Goal: Check status

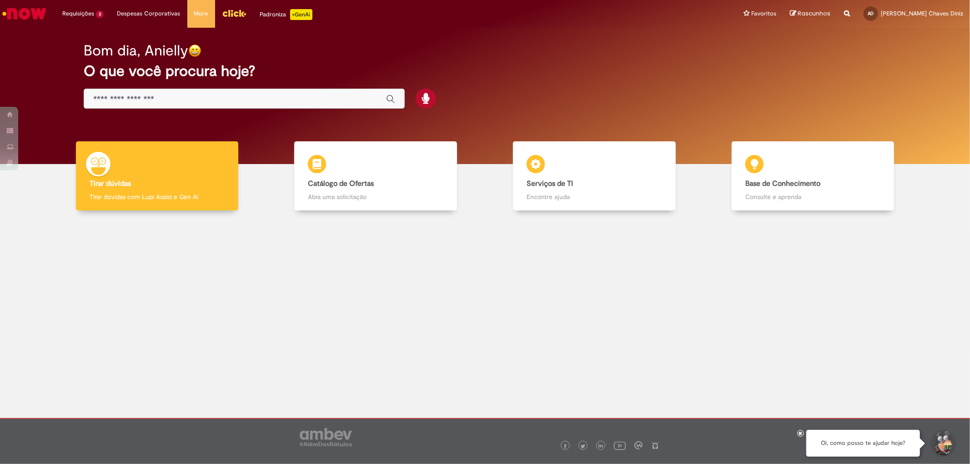
click at [148, 98] on input "Basta digitar aqui" at bounding box center [235, 99] width 284 height 10
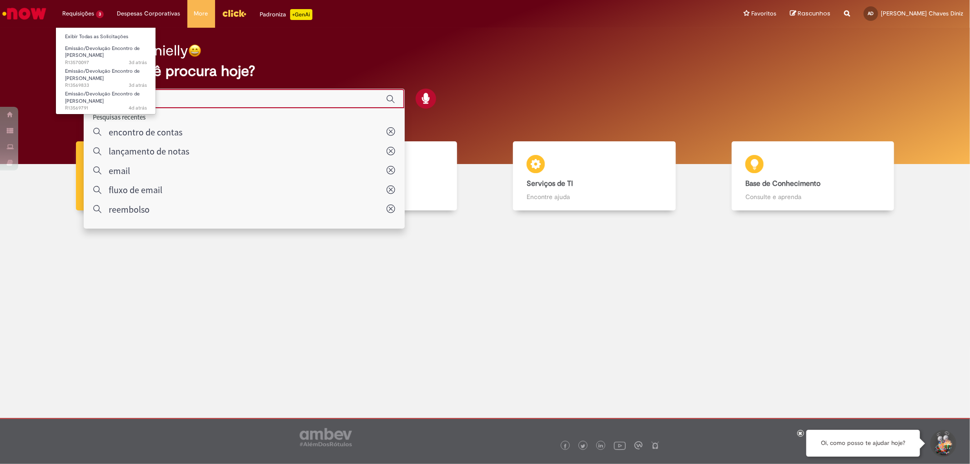
click at [87, 25] on li "Requisições 3 Exibir Todas as Solicitações Emissão/Devolução Encontro de Contas…" at bounding box center [82, 13] width 55 height 27
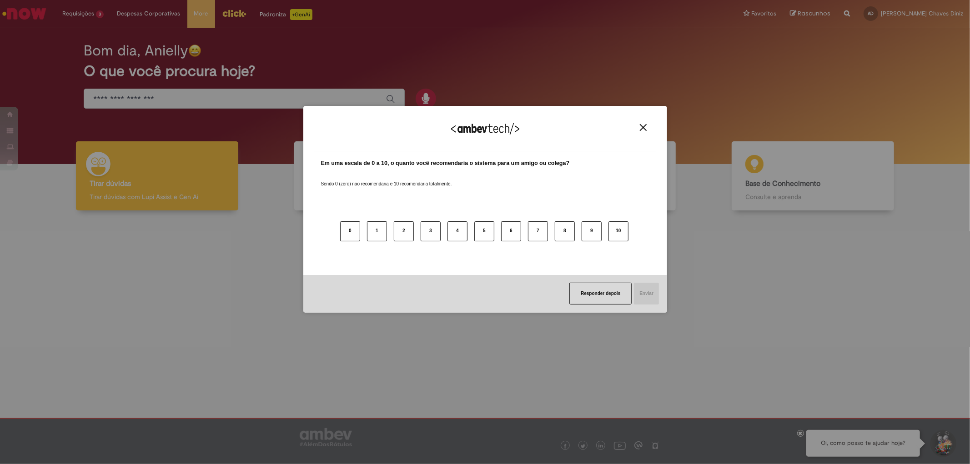
click at [644, 126] on img "Close" at bounding box center [643, 127] width 7 height 7
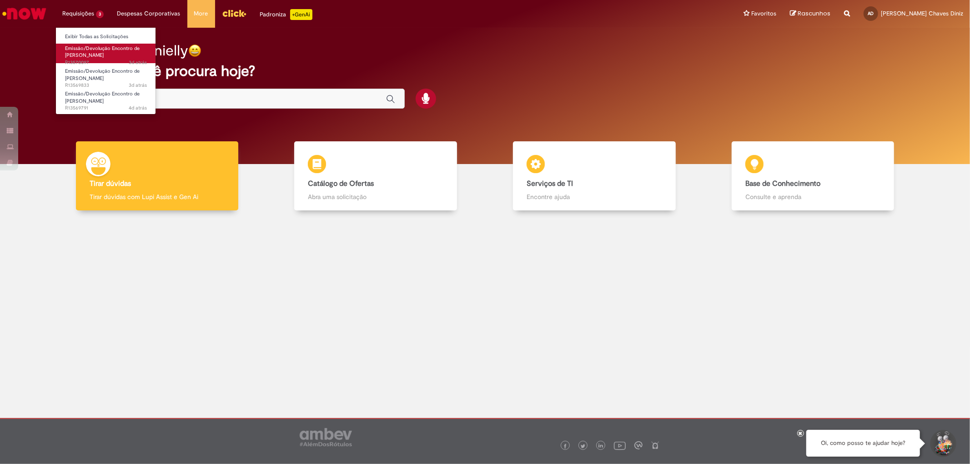
click at [101, 56] on span "Emissão/Devolução Encontro de [PERSON_NAME]" at bounding box center [102, 52] width 75 height 14
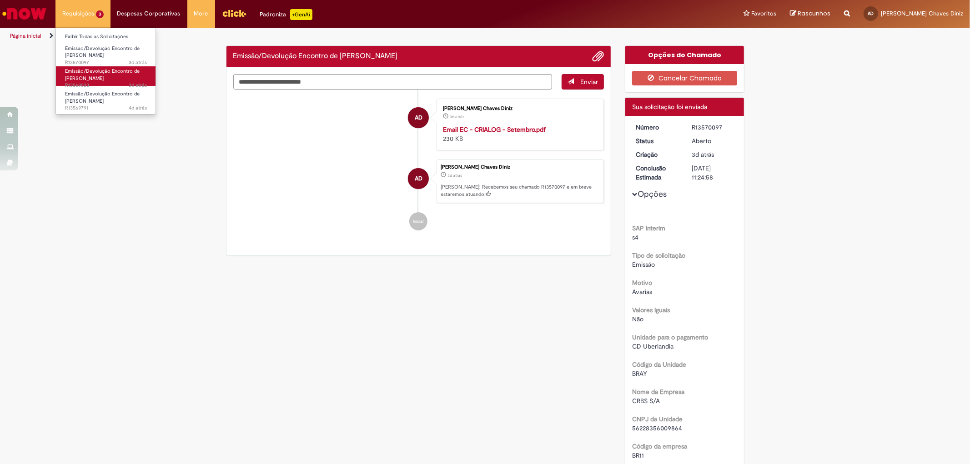
click at [94, 79] on span "Emissão/Devolução Encontro de [PERSON_NAME]" at bounding box center [102, 75] width 75 height 14
click at [78, 5] on li "Requisições 3 Exibir Todas as Solicitações Emissão/Devolução Encontro de Contas…" at bounding box center [82, 13] width 55 height 27
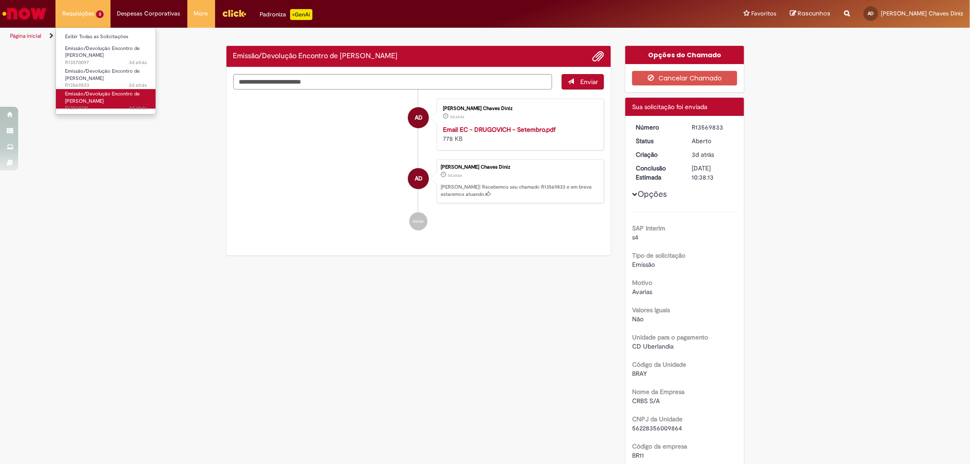
click at [95, 101] on span "Emissão/Devolução Encontro de [PERSON_NAME]" at bounding box center [102, 98] width 75 height 14
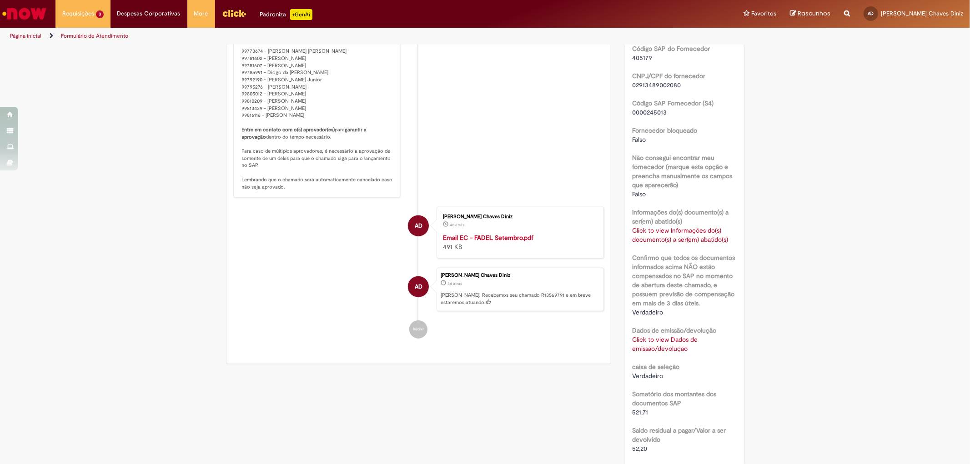
scroll to position [457, 0]
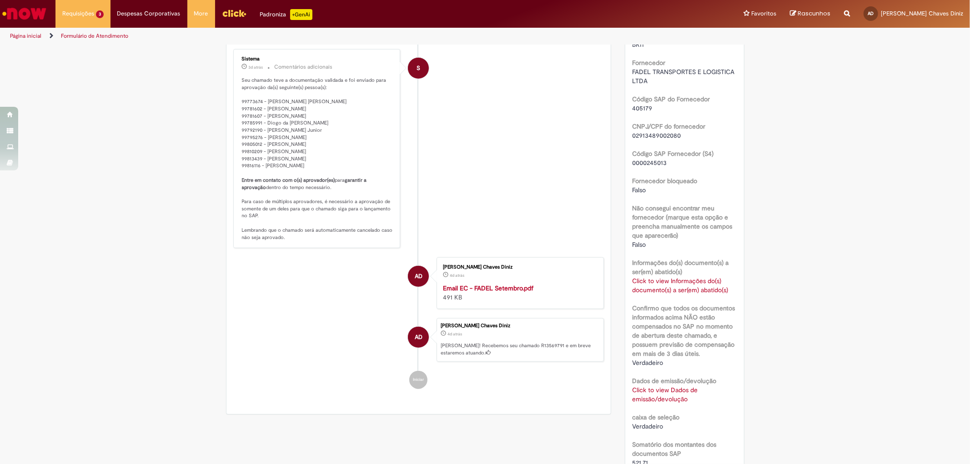
click at [537, 207] on li "S Sistema 3d atrás 3 dias atrás Comentários adicionais Seu chamado teve a docum…" at bounding box center [418, 148] width 371 height 199
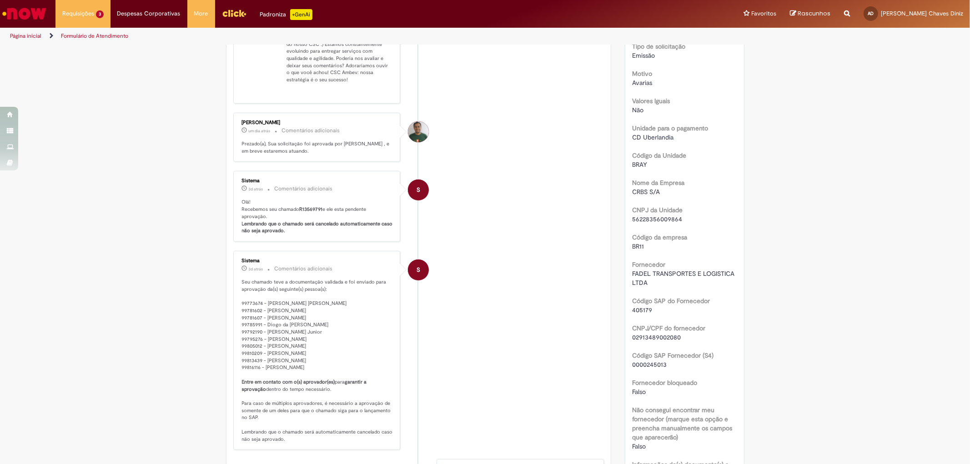
scroll to position [153, 0]
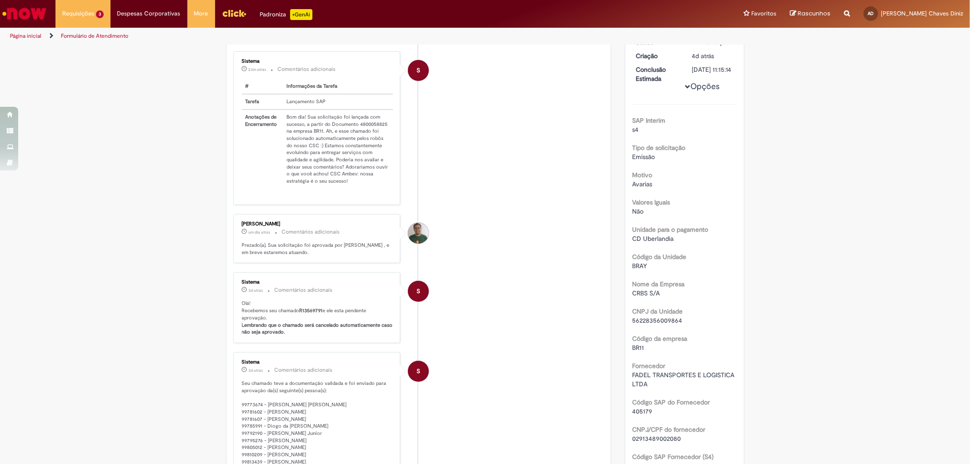
click at [346, 256] on p "Prezado(a), Sua solicitação foi aprovada por [PERSON_NAME] , e em breve estarem…" at bounding box center [317, 249] width 151 height 14
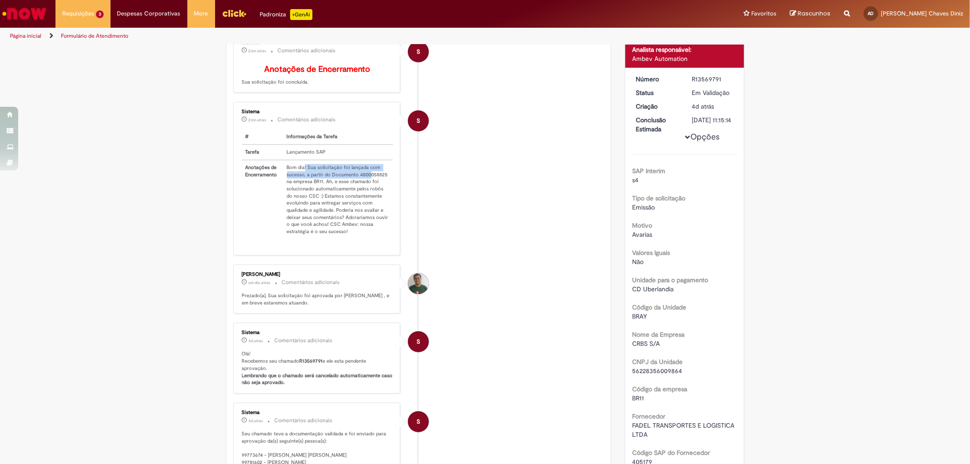
drag, startPoint x: 301, startPoint y: 171, endPoint x: 365, endPoint y: 178, distance: 64.9
click at [365, 178] on td "Bom dia! Sua solicitação foi lançada com sucesso, a partir do Documento 4800058…" at bounding box center [338, 199] width 110 height 79
click at [390, 182] on div "Sistema 23m atrás 23 minutos atrás Comentários adicionais # Informações da Tare…" at bounding box center [317, 179] width 162 height 148
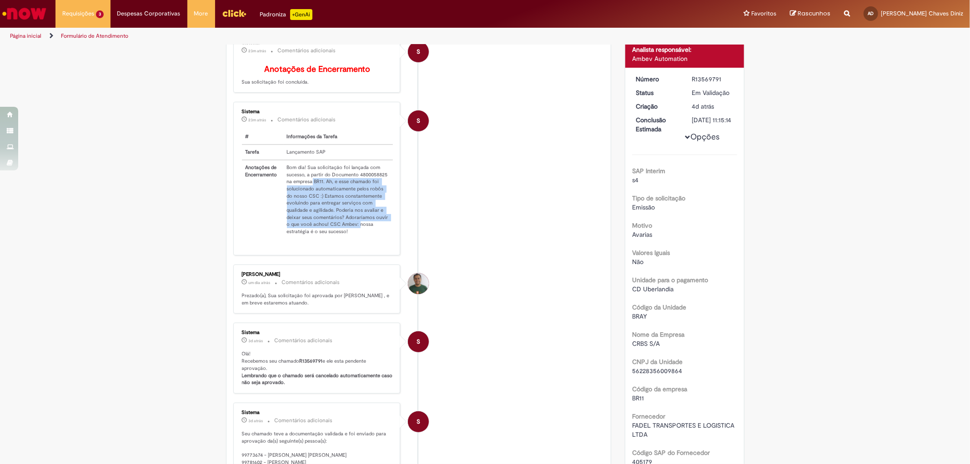
drag, startPoint x: 320, startPoint y: 187, endPoint x: 351, endPoint y: 230, distance: 52.8
click at [351, 229] on td "Bom dia! Sua solicitação foi lançada com sucesso, a partir do Documento 4800058…" at bounding box center [338, 199] width 110 height 79
click at [365, 239] on td "Bom dia! Sua solicitação foi lançada com sucesso, a partir do Documento 4800058…" at bounding box center [338, 199] width 110 height 79
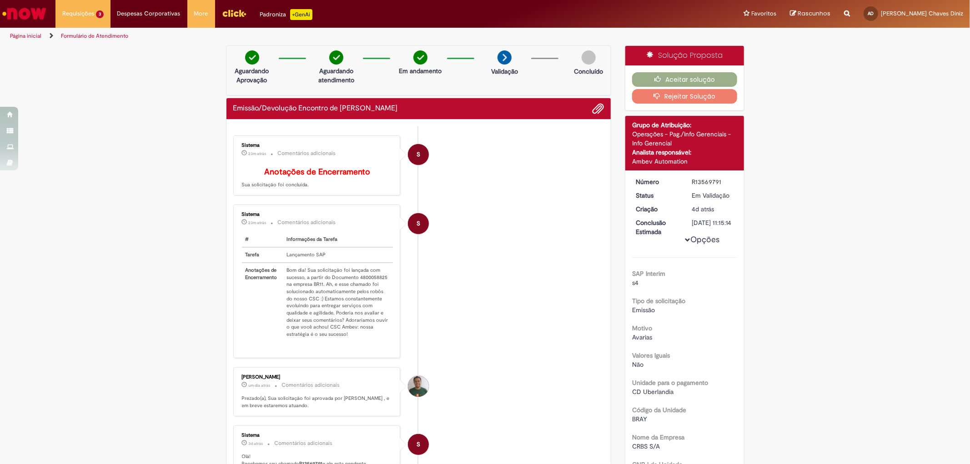
click at [556, 225] on li "S Sistema 23m atrás 23 minutos atrás Comentários adicionais # Informações da Ta…" at bounding box center [418, 282] width 371 height 154
click at [510, 301] on li "S Sistema 23m atrás 23 minutos atrás Comentários adicionais # Informações da Ta…" at bounding box center [418, 282] width 371 height 154
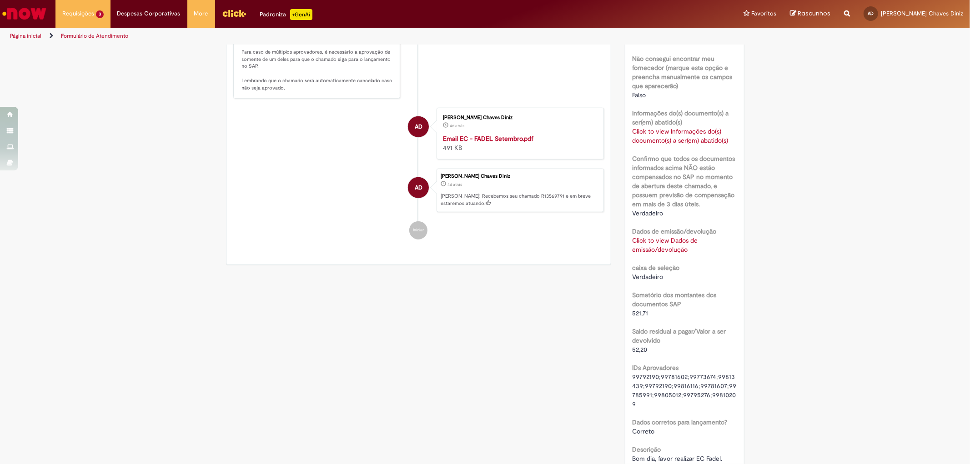
scroll to position [713, 0]
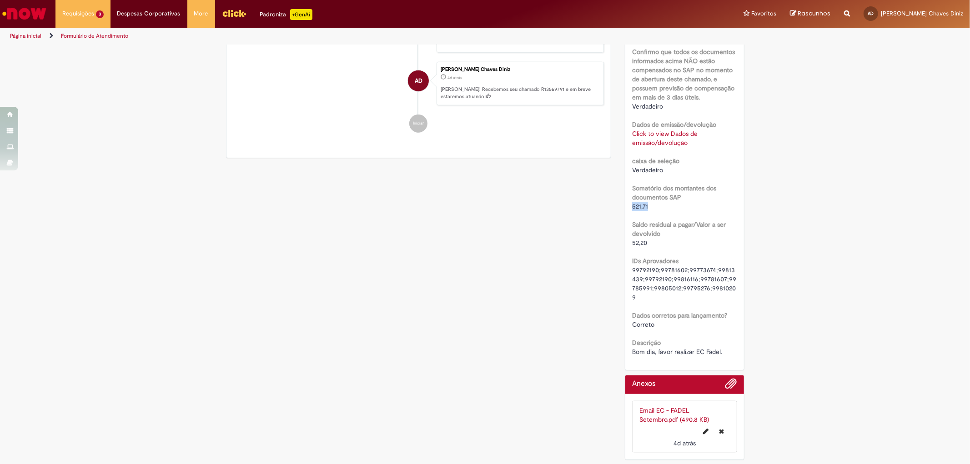
drag, startPoint x: 651, startPoint y: 216, endPoint x: 629, endPoint y: 215, distance: 22.8
click at [632, 211] on div "521,71" at bounding box center [684, 206] width 105 height 9
click at [725, 238] on label "Saldo residual a pagar/Valor a ser devolvido" at bounding box center [684, 229] width 105 height 18
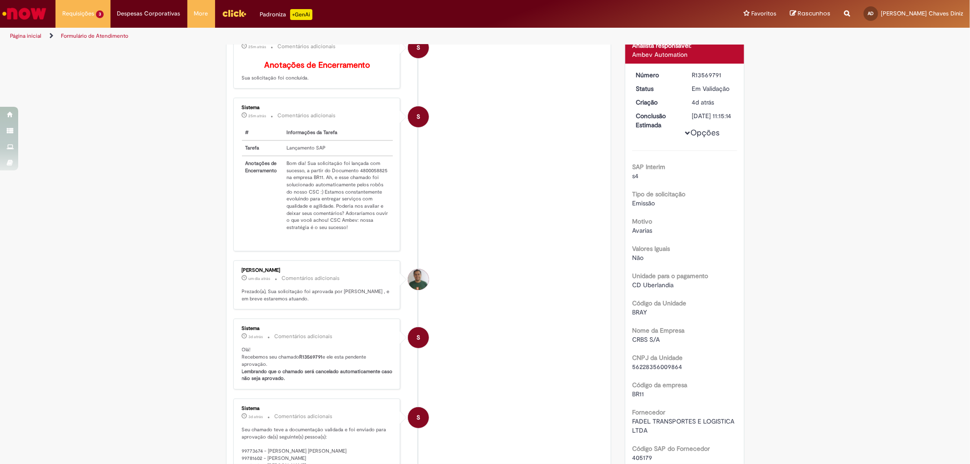
scroll to position [0, 0]
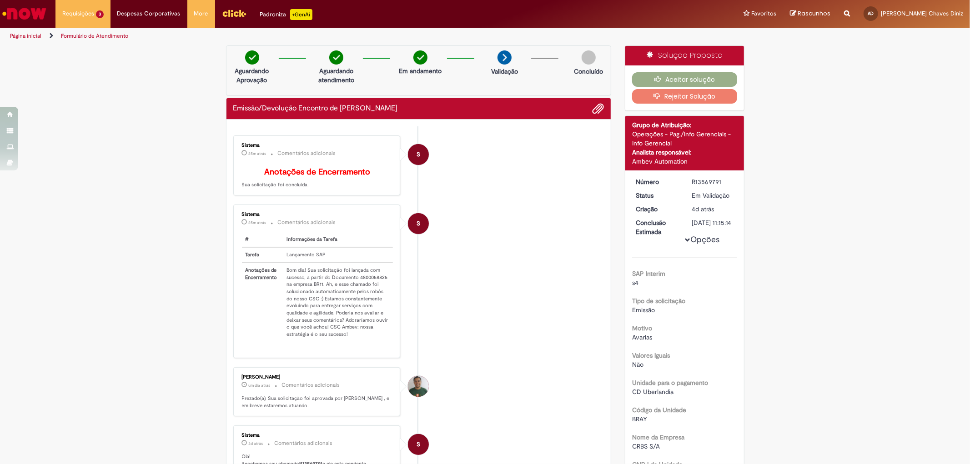
click at [481, 246] on li "S Sistema 27m atrás 27 minutos atrás Comentários adicionais # Informações da Ta…" at bounding box center [418, 282] width 371 height 154
drag, startPoint x: 168, startPoint y: 212, endPoint x: 99, endPoint y: 46, distance: 179.8
click at [84, 33] on link "Exibir Todas as Solicitações" at bounding box center [106, 37] width 100 height 10
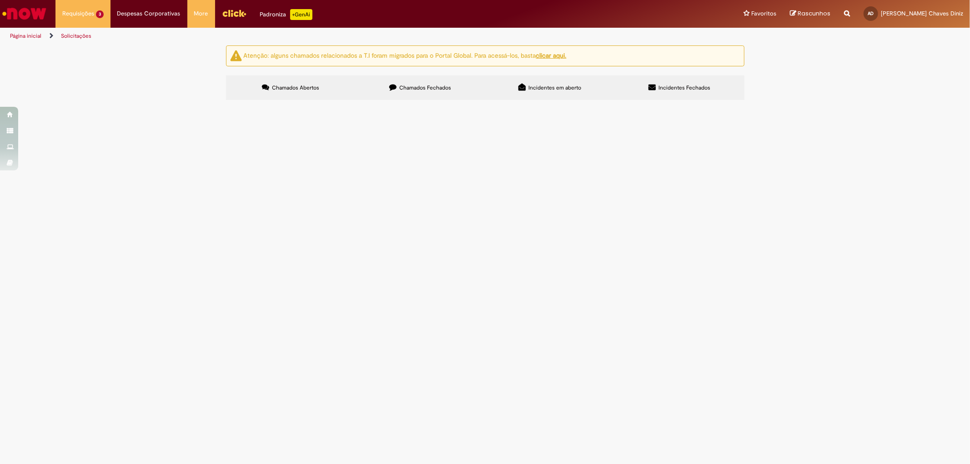
click at [0, 0] on input "Pesquisar" at bounding box center [0, 0] width 0 height 0
paste input "*********"
type input "*********"
click at [399, 87] on span "Chamados Fechados" at bounding box center [425, 87] width 52 height 7
click at [0, 0] on input "Pesquisar" at bounding box center [0, 0] width 0 height 0
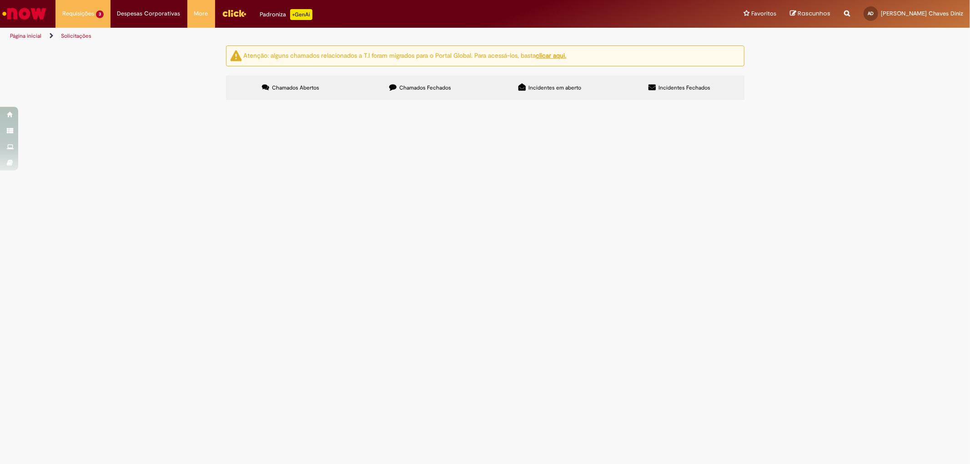
paste input "*********"
click at [0, 0] on input "*********" at bounding box center [0, 0] width 0 height 0
drag, startPoint x: 634, startPoint y: 125, endPoint x: 581, endPoint y: 121, distance: 52.5
click at [0, 0] on div "Itens solicitados Exportar como PDF Exportar como Excel Exportar como CSV Itens…" at bounding box center [0, 0] width 0 height 0
click at [498, 252] on main "Solicitações Atenção: alguns chamados relacionados a T.I foram migrados para o …" at bounding box center [485, 254] width 970 height 419
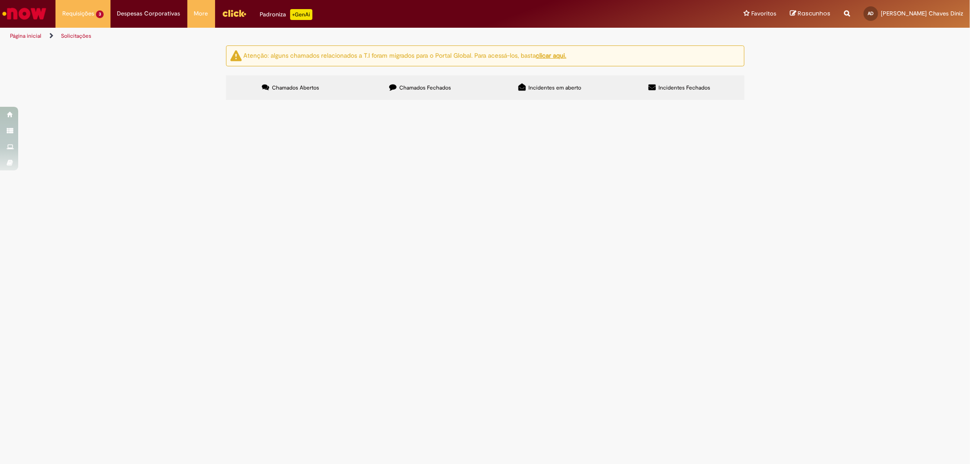
click at [0, 0] on input "*********" at bounding box center [0, 0] width 0 height 0
type input "*********"
click at [0, 0] on span "Pesquisar" at bounding box center [0, 0] width 0 height 0
click at [0, 0] on td "Emissão/Devolução Encontro de [PERSON_NAME]" at bounding box center [0, 0] width 0 height 0
click at [0, 0] on td "Boa tarde, favor realizar o encontro de contas." at bounding box center [0, 0] width 0 height 0
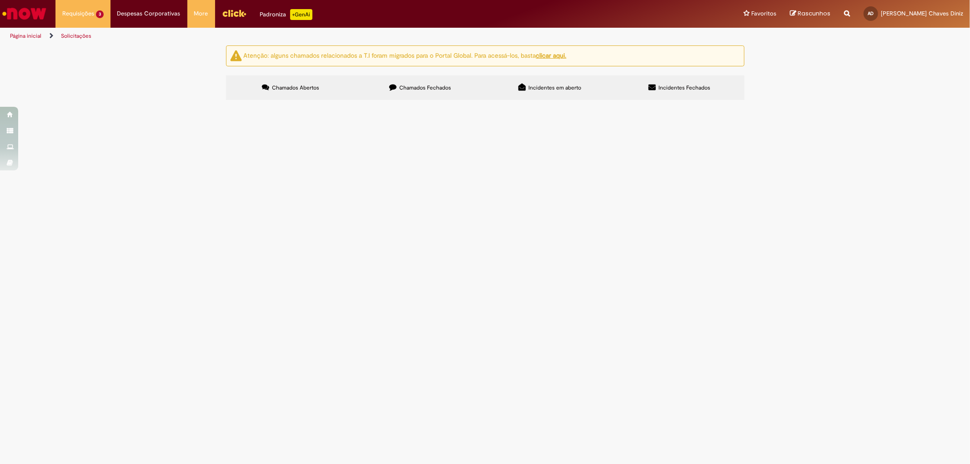
click at [0, 0] on td at bounding box center [0, 0] width 0 height 0
click at [0, 0] on span "Emissão/Devolução Encontro de [PERSON_NAME]" at bounding box center [0, 0] width 0 height 0
click at [0, 0] on span "R13321346" at bounding box center [0, 0] width 0 height 0
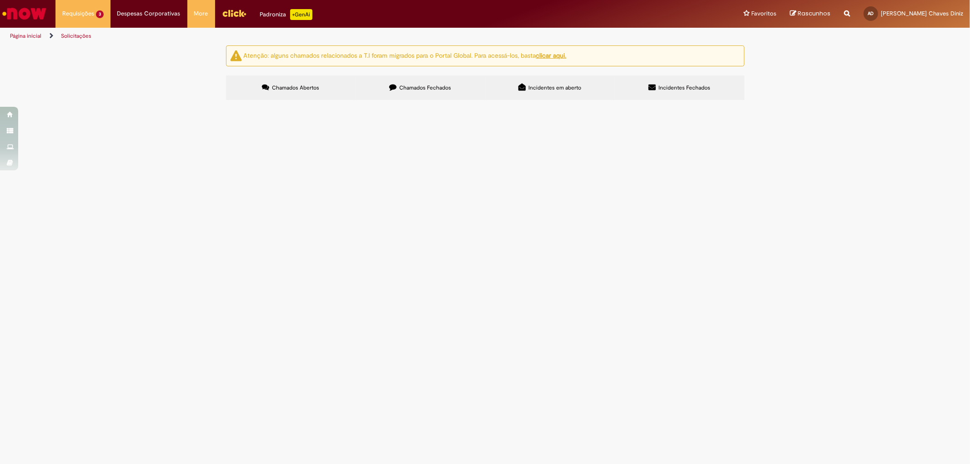
click at [0, 0] on span "R13321346" at bounding box center [0, 0] width 0 height 0
click at [0, 0] on td "Emissão/Devolução Encontro de [PERSON_NAME]" at bounding box center [0, 0] width 0 height 0
click at [0, 0] on span "Boa tarde, favor realizar o encontro de contas." at bounding box center [0, 0] width 0 height 0
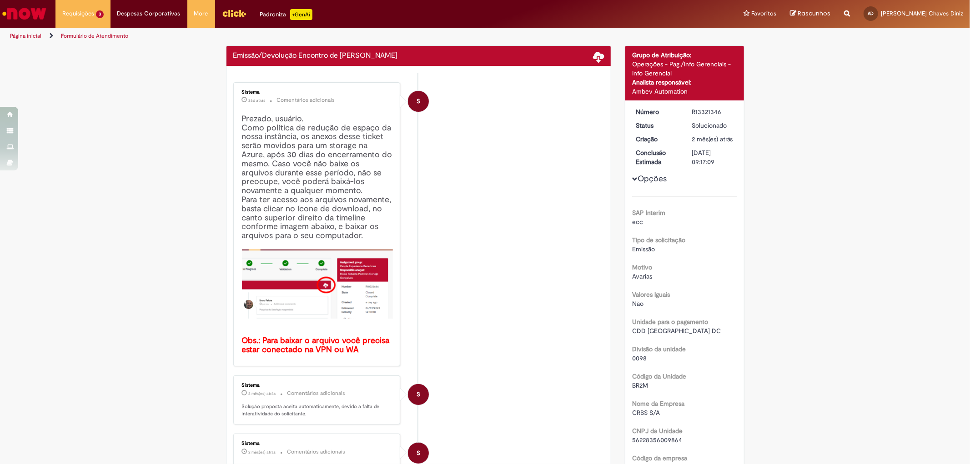
click at [481, 203] on li "S Sistema 26d atrás 26 dias atrás Comentários adicionais Prezado, usuário. Como…" at bounding box center [418, 224] width 371 height 284
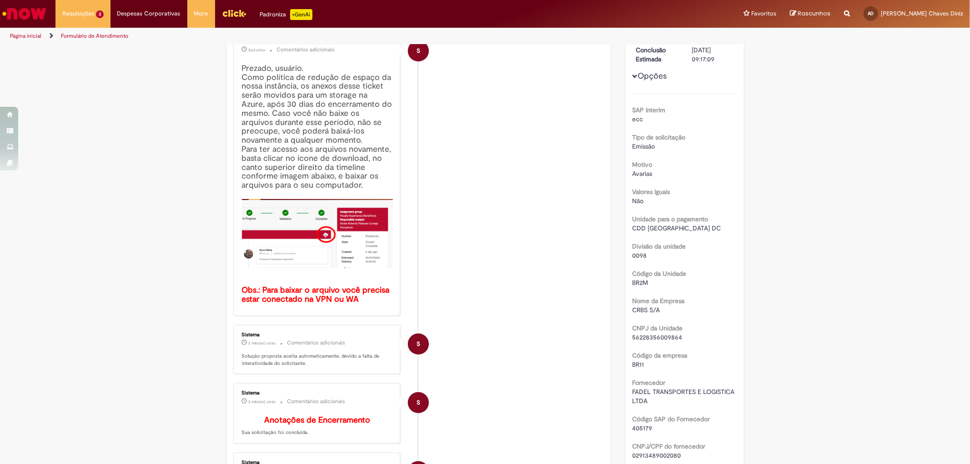
scroll to position [52, 0]
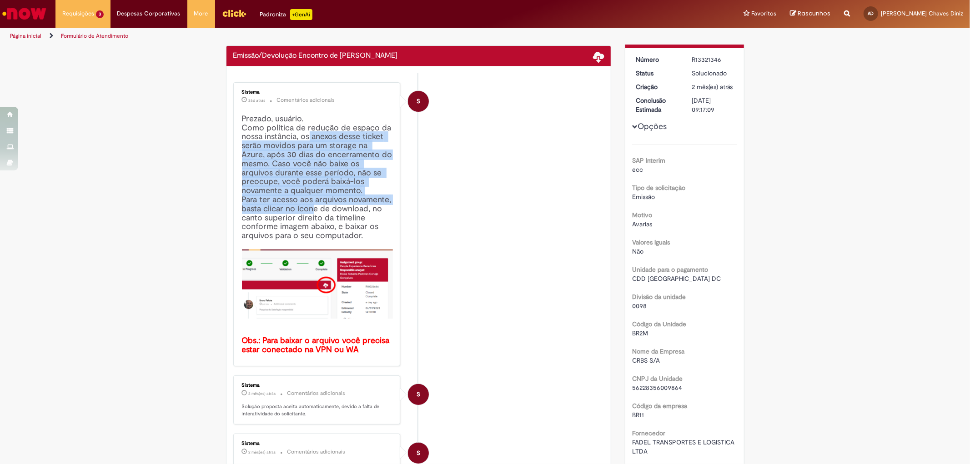
drag, startPoint x: 307, startPoint y: 135, endPoint x: 310, endPoint y: 214, distance: 79.6
click at [310, 214] on h4 "Prezado, usuário. Como política de redução de espaço da nossa instância, os ane…" at bounding box center [317, 235] width 151 height 240
click at [515, 204] on li "S Sistema 26d atrás 26 dias atrás Comentários adicionais Prezado, usuário. Como…" at bounding box center [418, 224] width 371 height 284
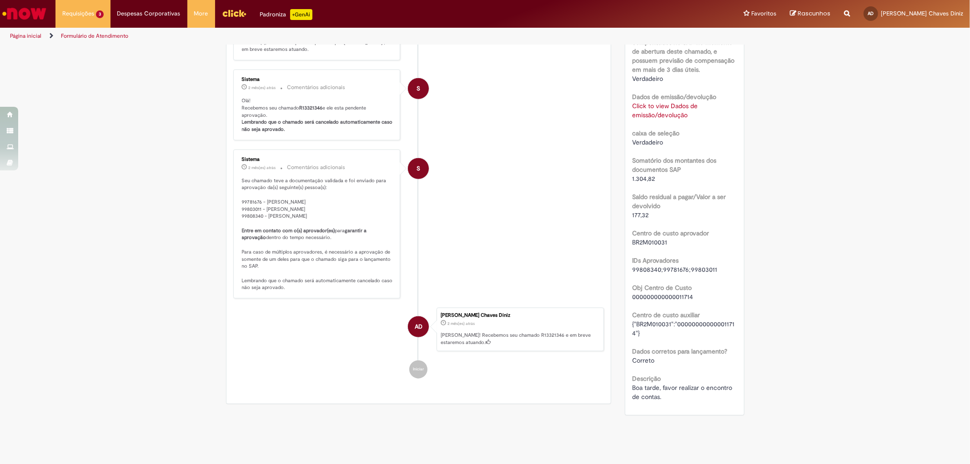
scroll to position [755, 0]
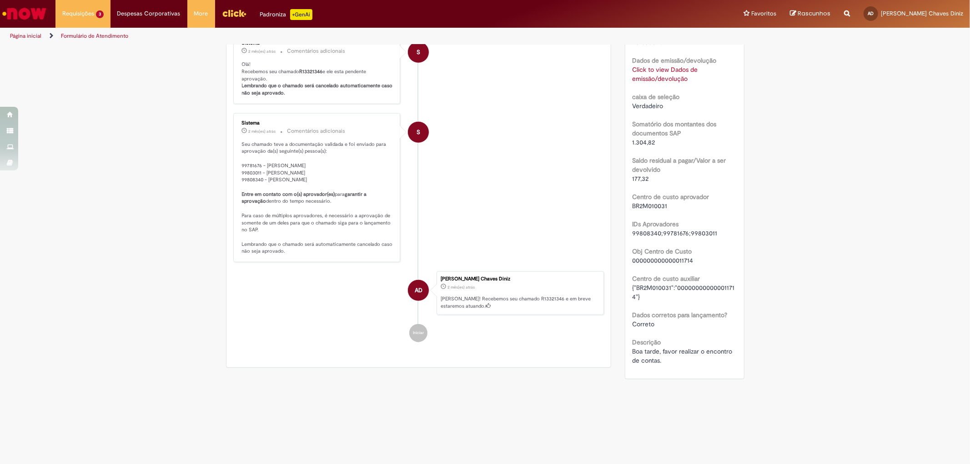
click at [468, 298] on p "[PERSON_NAME]! Recebemos seu chamado R13321346 e em breve estaremos atuando." at bounding box center [520, 303] width 158 height 14
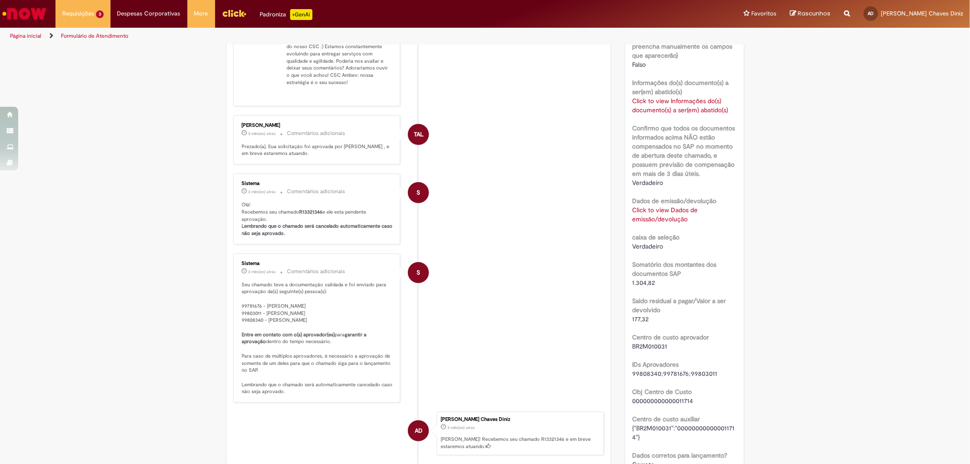
scroll to position [502, 0]
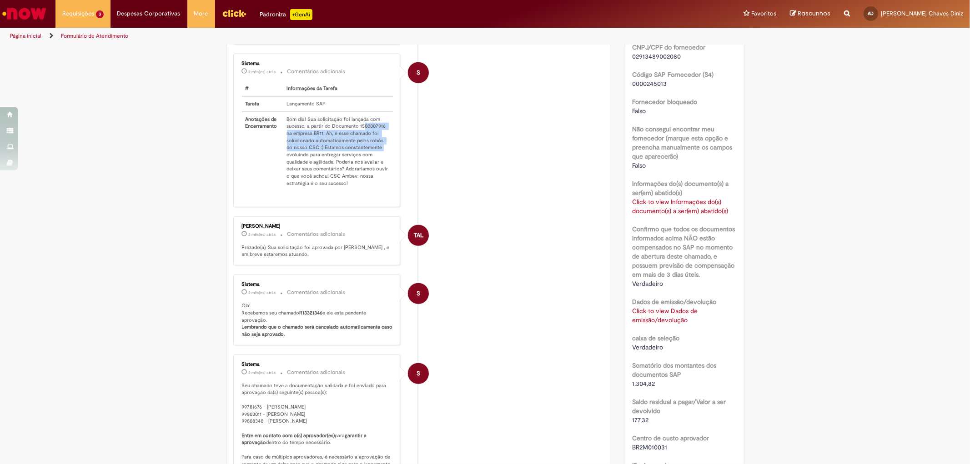
drag, startPoint x: 367, startPoint y: 131, endPoint x: 378, endPoint y: 151, distance: 23.4
click at [378, 151] on td "Bom dia! Sua solicitação foi lançada com sucesso, a partir do Documento 1500007…" at bounding box center [338, 151] width 110 height 79
click at [325, 172] on td "Bom dia! Sua solicitação foi lançada com sucesso, a partir do Documento 1500007…" at bounding box center [338, 151] width 110 height 79
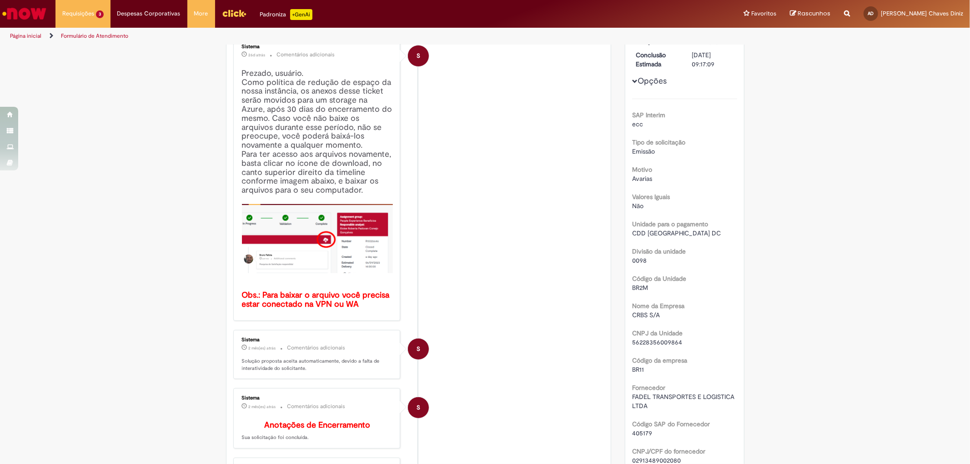
scroll to position [0, 0]
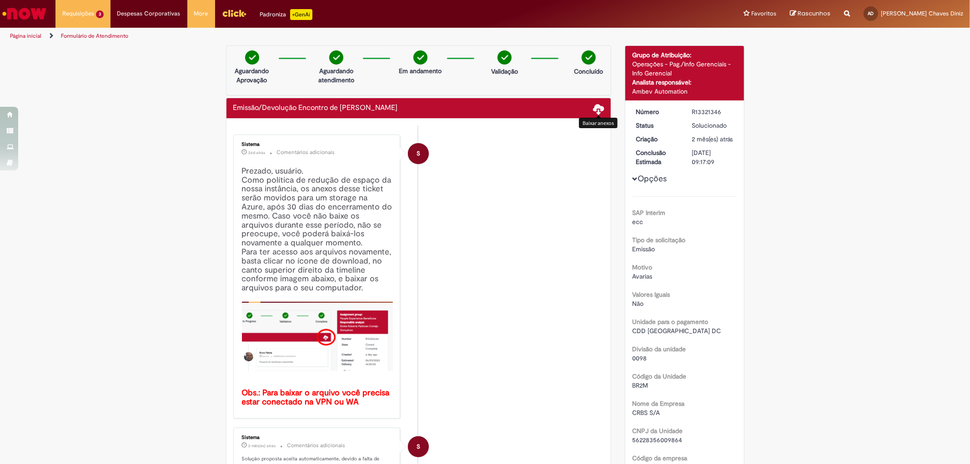
click at [593, 107] on span at bounding box center [598, 108] width 11 height 11
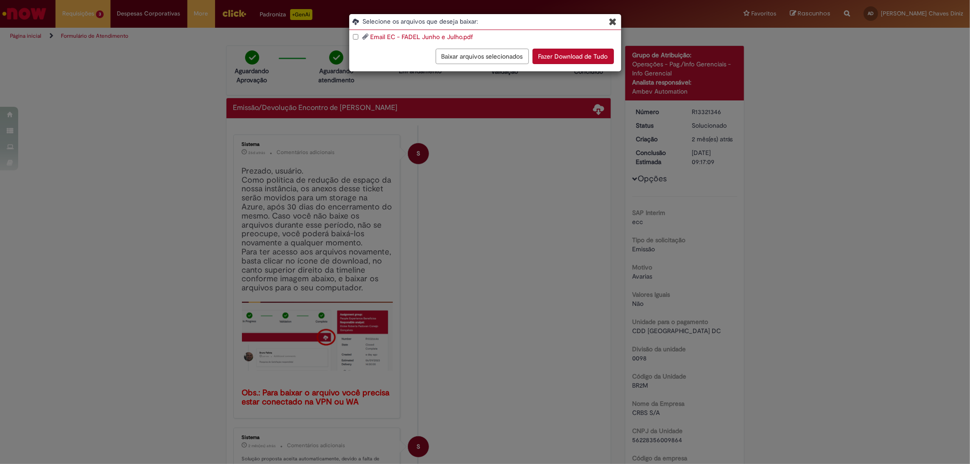
click at [499, 55] on button "Baixar arquivos selecionados" at bounding box center [482, 56] width 93 height 15
click at [610, 21] on icon "Blob Storage Download Modal" at bounding box center [613, 22] width 8 height 10
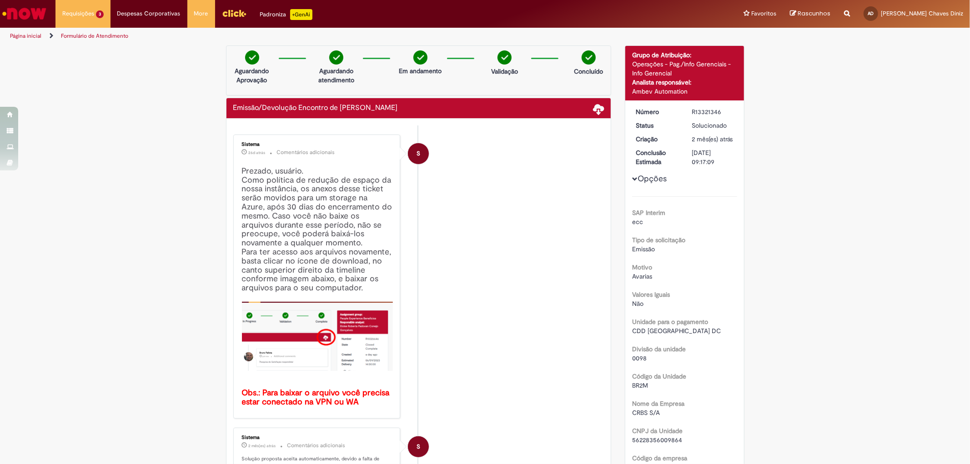
click at [702, 110] on div "R13321346" at bounding box center [713, 111] width 42 height 9
copy div "R13321346"
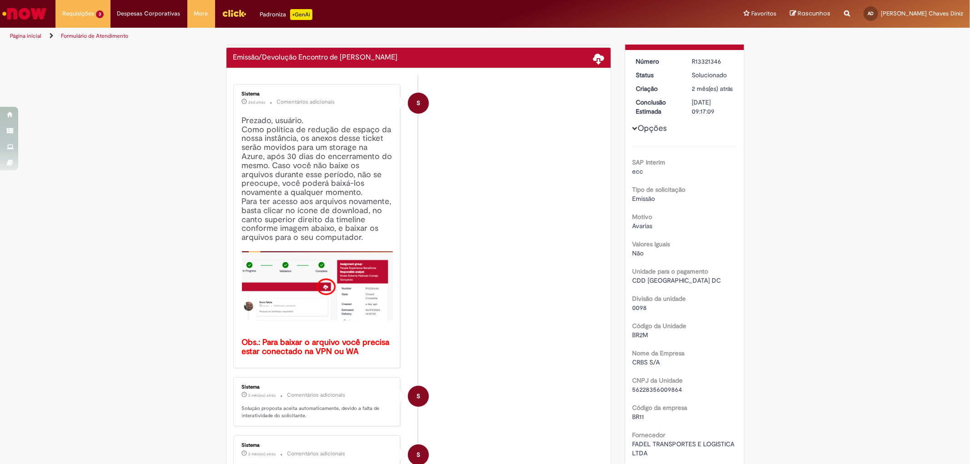
click at [632, 131] on span "Opções para R13321346" at bounding box center [634, 128] width 5 height 5
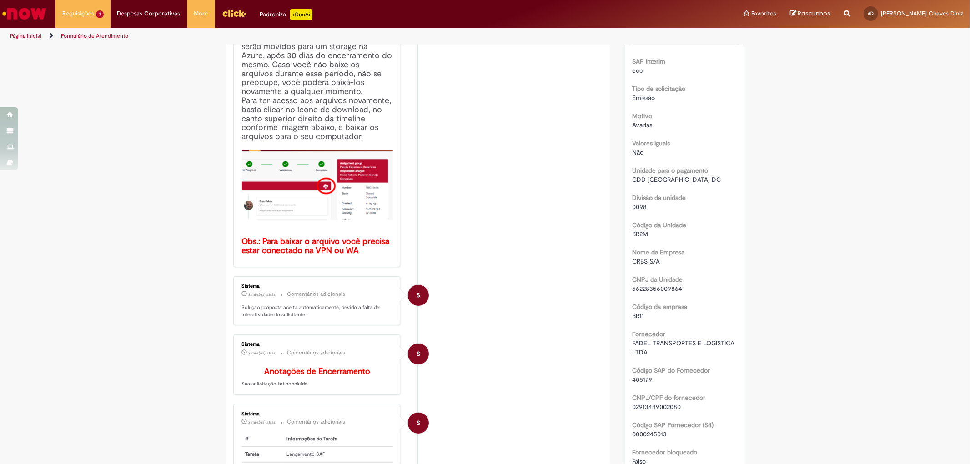
scroll to position [202, 0]
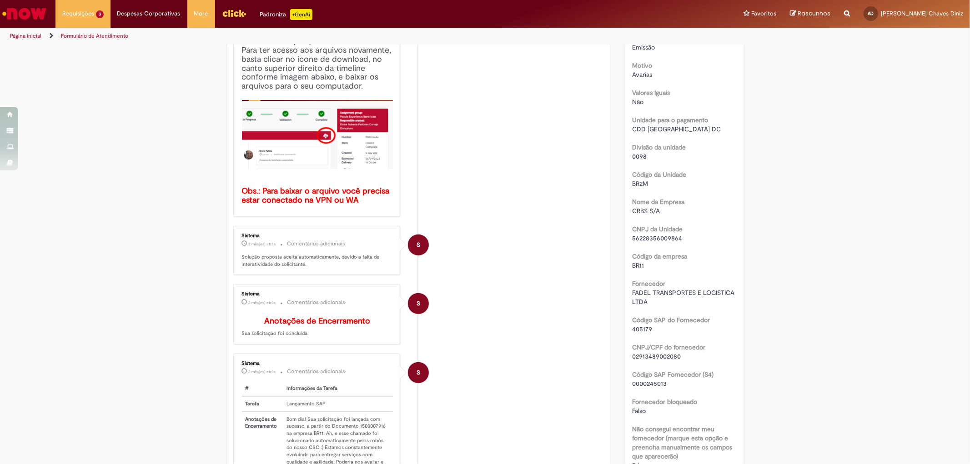
click at [660, 242] on span "56228356009864" at bounding box center [657, 238] width 50 height 8
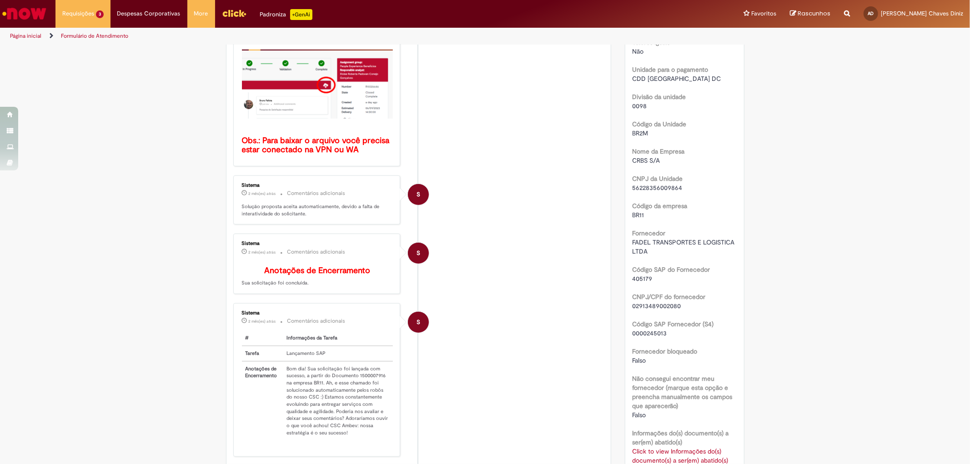
click at [656, 253] on span "FADEL TRANSPORTES E LOGISTICA LTDA" at bounding box center [684, 246] width 104 height 17
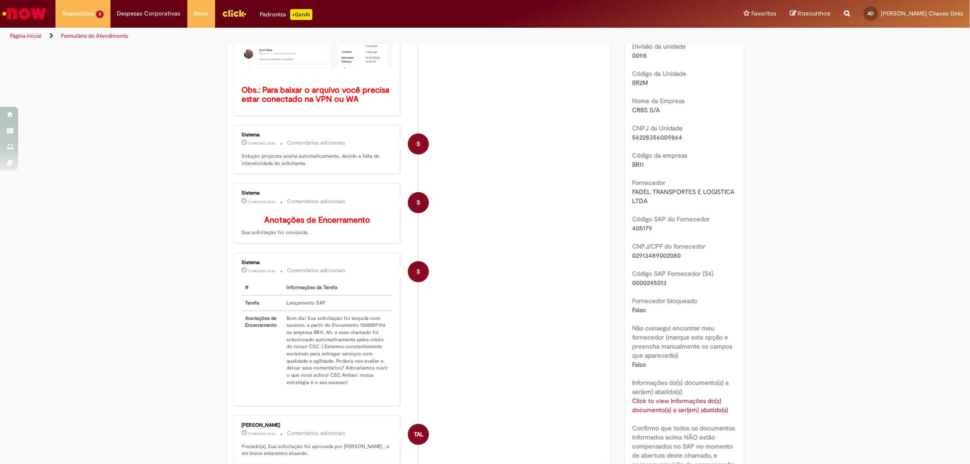
drag, startPoint x: 678, startPoint y: 264, endPoint x: 632, endPoint y: 270, distance: 45.9
click at [632, 270] on div "SAP Interim ecc Tipo de solicitação Emissão Motivo Avarias Valores Iguais Não U…" at bounding box center [684, 350] width 105 height 912
click at [747, 266] on div "Detalhes do tíquete Grupo de Atribuição: Operações - Pag./Info Gerenciais - Inf…" at bounding box center [684, 284] width 133 height 1082
drag, startPoint x: 633, startPoint y: 265, endPoint x: 686, endPoint y: 267, distance: 53.2
click at [686, 260] on div "02913489002080" at bounding box center [684, 255] width 105 height 9
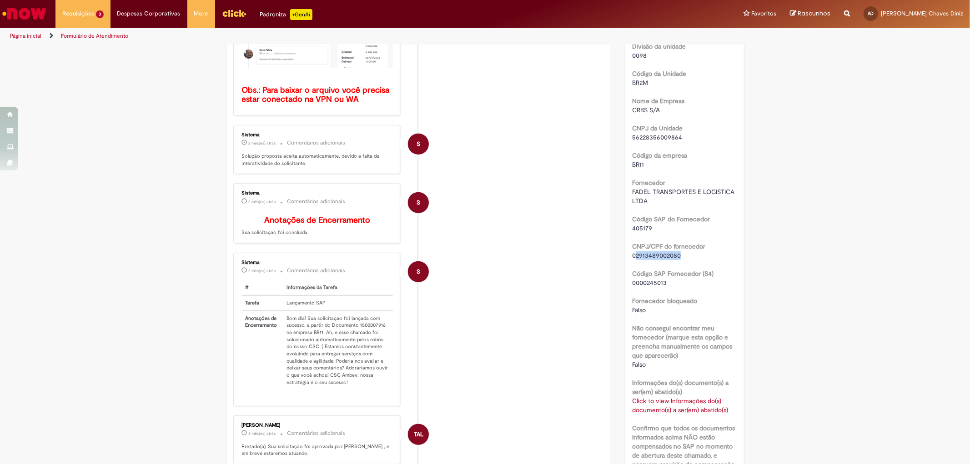
click at [688, 260] on div "02913489002080" at bounding box center [684, 255] width 105 height 9
drag, startPoint x: 688, startPoint y: 266, endPoint x: 629, endPoint y: 267, distance: 58.7
click at [632, 260] on div "02913489002080" at bounding box center [684, 255] width 105 height 9
click at [901, 280] on div "Verificar Código de Barras Aguardando Aprovação Aguardando atendimento Em andam…" at bounding box center [485, 284] width 970 height 1082
click at [831, 299] on div "Verificar Código de Barras Aguardando Aprovação Aguardando atendimento Em andam…" at bounding box center [485, 284] width 970 height 1082
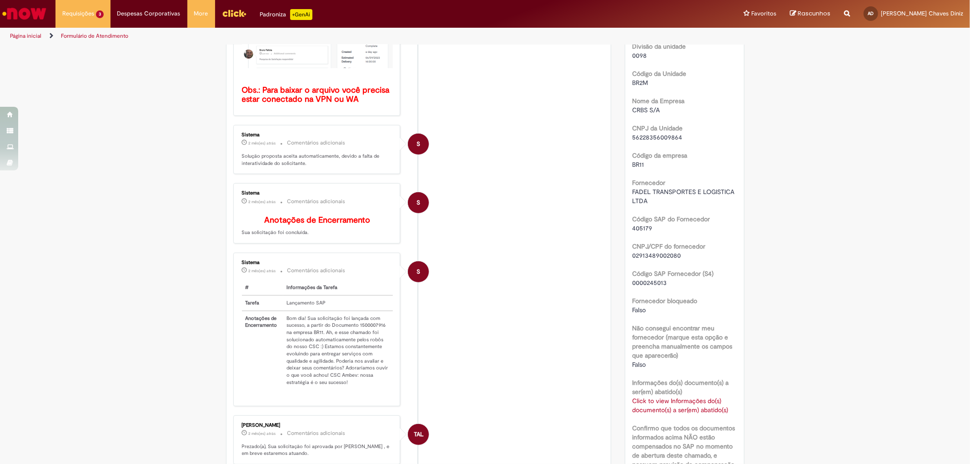
click at [236, 460] on div "[PERSON_NAME] 2 mês(es) atrás 2 meses atrás Comentários adicionais Prezado(a), …" at bounding box center [317, 440] width 162 height 44
drag, startPoint x: 321, startPoint y: 337, endPoint x: 366, endPoint y: 349, distance: 46.0
click at [366, 349] on td "Bom dia! Sua solicitação foi lançada com sucesso, a partir do Documento 1500007…" at bounding box center [338, 350] width 110 height 79
drag, startPoint x: 309, startPoint y: 374, endPoint x: 335, endPoint y: 379, distance: 25.9
click at [335, 379] on td "Bom dia! Sua solicitação foi lançada com sucesso, a partir do Documento 1500007…" at bounding box center [338, 350] width 110 height 79
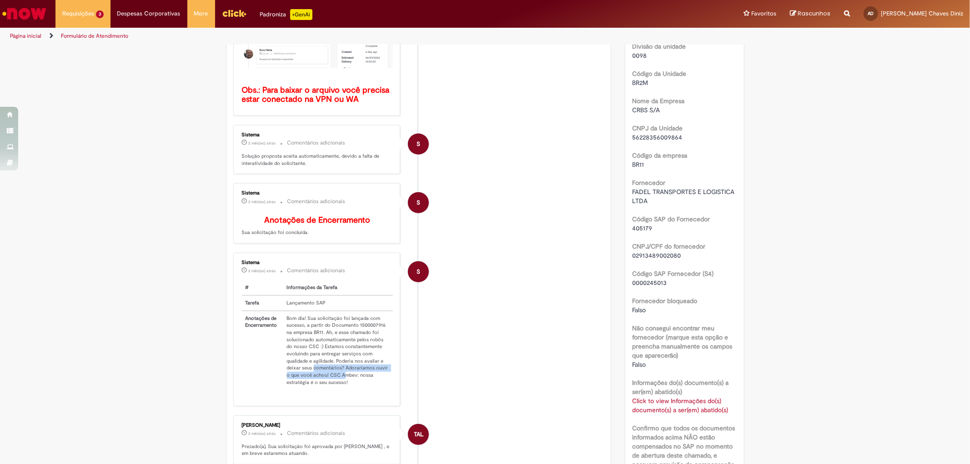
click at [358, 384] on td "Bom dia! Sua solicitação foi lançada com sucesso, a partir do Documento 1500007…" at bounding box center [338, 350] width 110 height 79
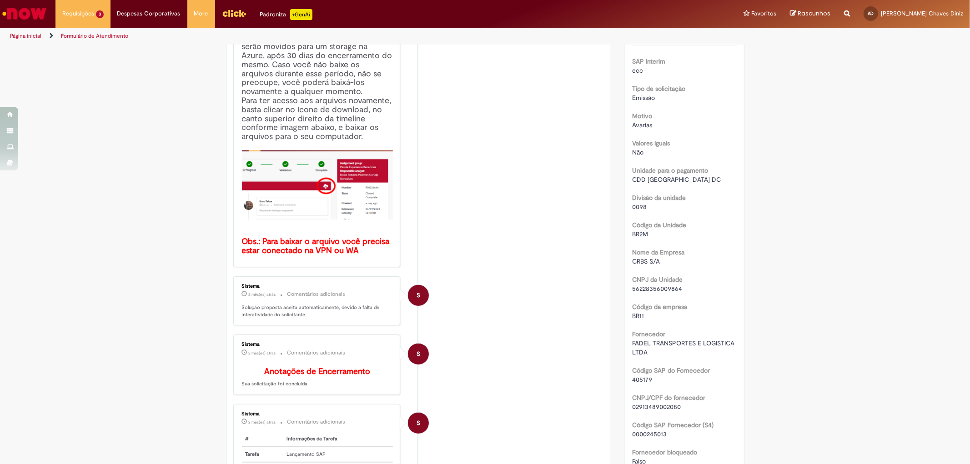
scroll to position [202, 0]
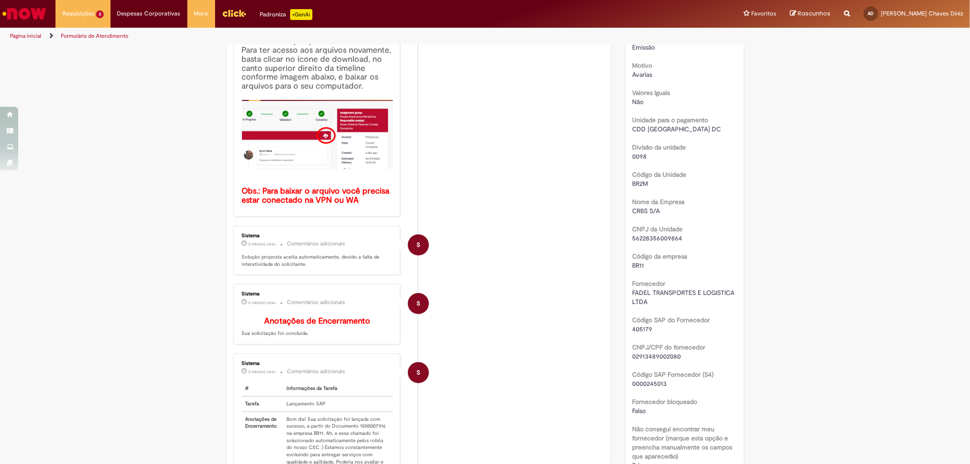
click at [344, 269] on div "Sistema 2 mês(es) atrás 2 meses atrás Comentários adicionais Solução proposta a…" at bounding box center [317, 251] width 162 height 44
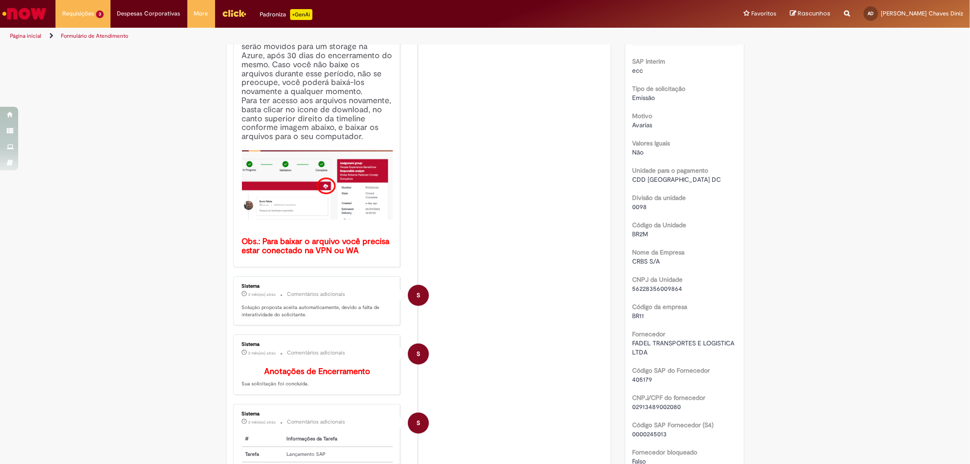
scroll to position [50, 0]
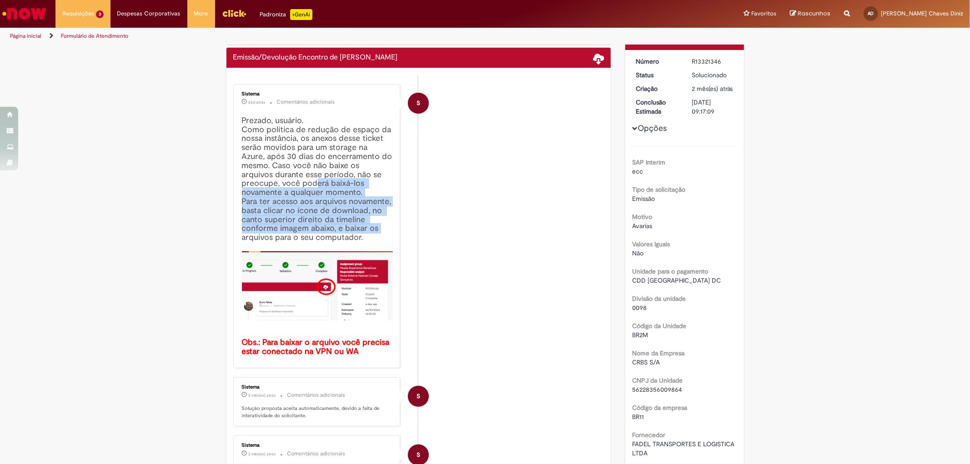
drag, startPoint x: 274, startPoint y: 187, endPoint x: 378, endPoint y: 231, distance: 112.9
click at [378, 231] on h4 "Prezado, usuário. Como política de redução de espaço da nossa instância, os ane…" at bounding box center [317, 236] width 151 height 240
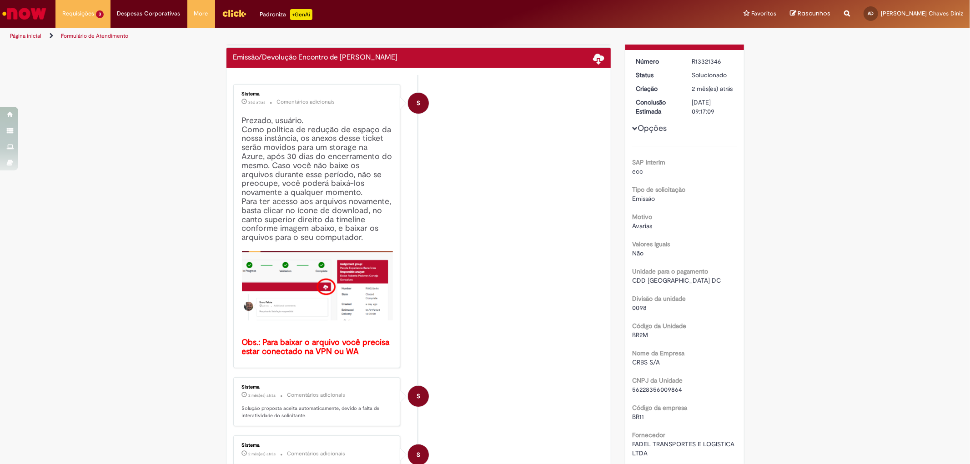
click at [556, 294] on li "S Sistema 26d atrás 26 dias atrás Comentários adicionais Prezado, usuário. Como…" at bounding box center [418, 226] width 371 height 284
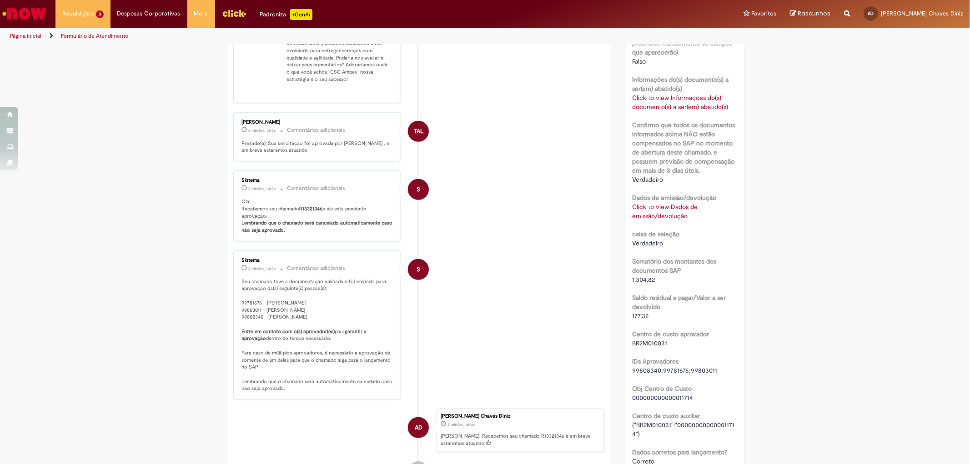
scroll to position [755, 0]
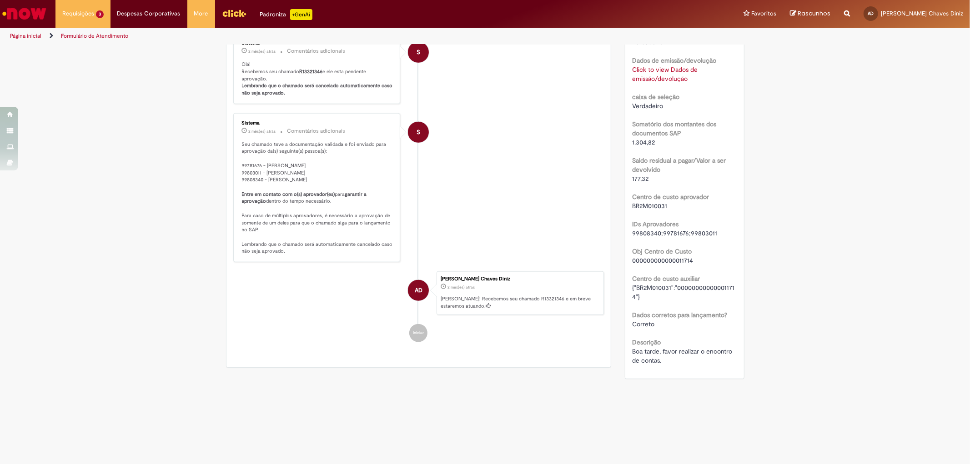
drag, startPoint x: 553, startPoint y: 369, endPoint x: 588, endPoint y: 374, distance: 34.4
click at [567, 139] on li "S Sistema 2 mês(es) atrás 2 meses atrás Comentários adicionais Seu chamado teve…" at bounding box center [418, 187] width 371 height 149
click at [568, 135] on li "S Sistema 2 mês(es) atrás 2 meses atrás Comentários adicionais Seu chamado teve…" at bounding box center [418, 187] width 371 height 149
